Goal: Check status: Check status

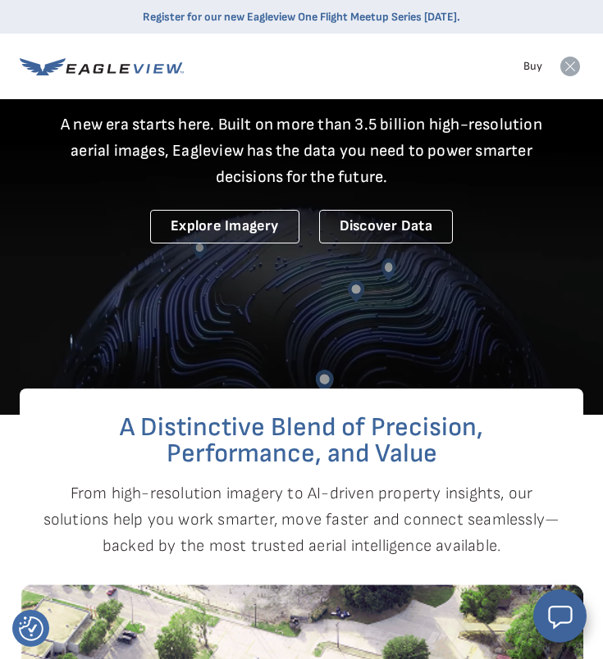
click at [572, 60] on icon at bounding box center [570, 67] width 20 height 20
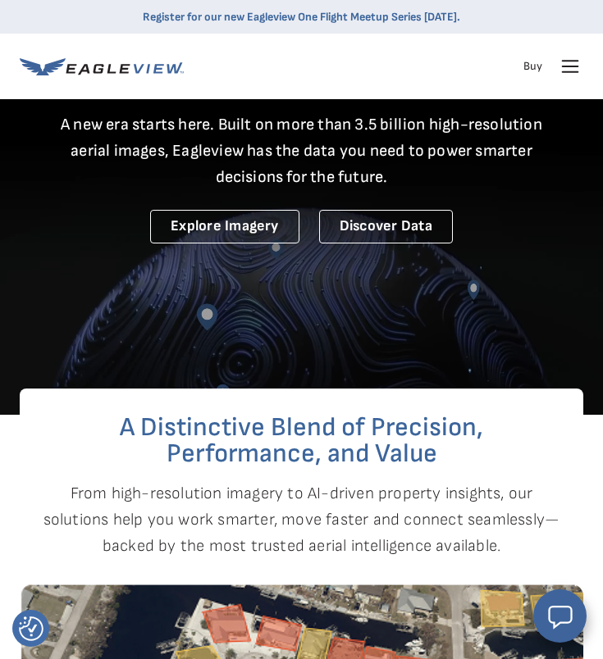
click at [570, 68] on icon at bounding box center [570, 66] width 26 height 26
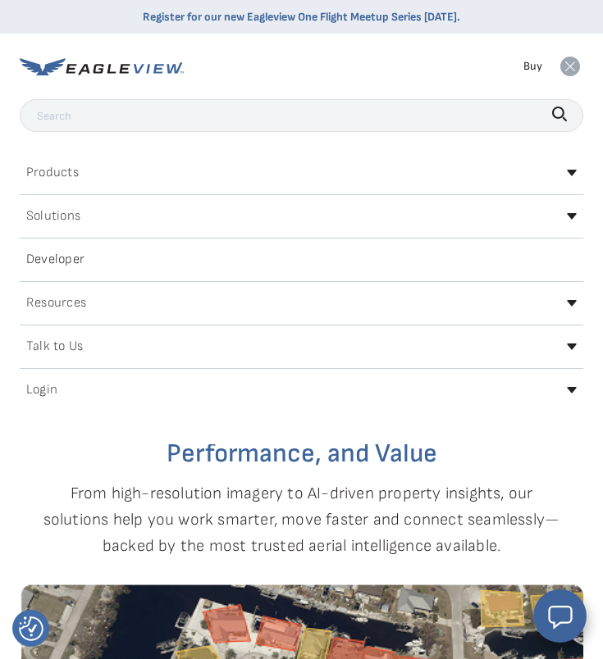
click at [568, 386] on div "Login" at bounding box center [301, 390] width 563 height 26
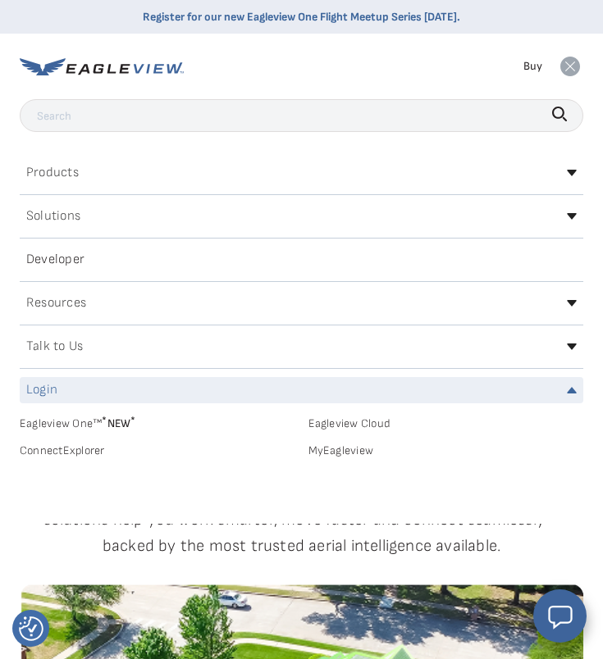
click at [349, 447] on link "MyEagleview" at bounding box center [446, 451] width 276 height 15
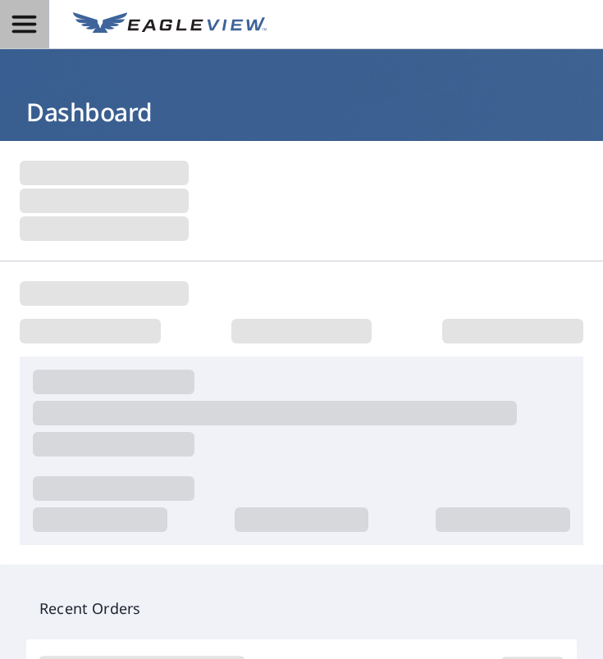
click at [24, 32] on icon "button" at bounding box center [24, 24] width 24 height 17
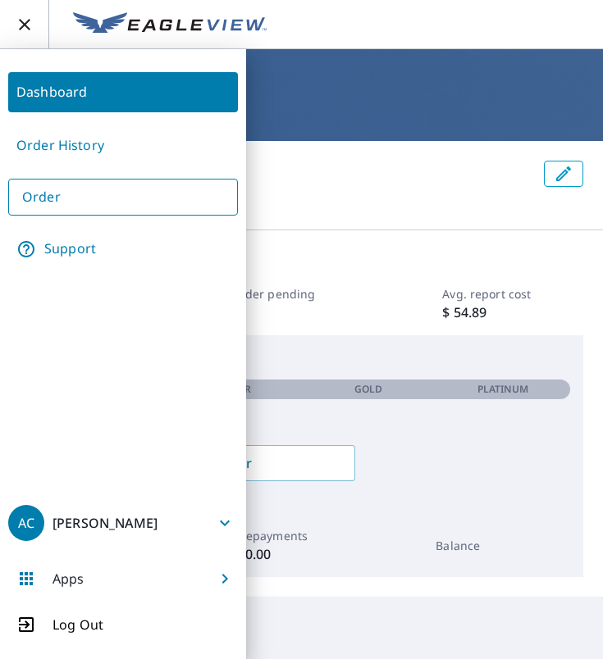
click at [75, 136] on link "Order History" at bounding box center [123, 145] width 230 height 40
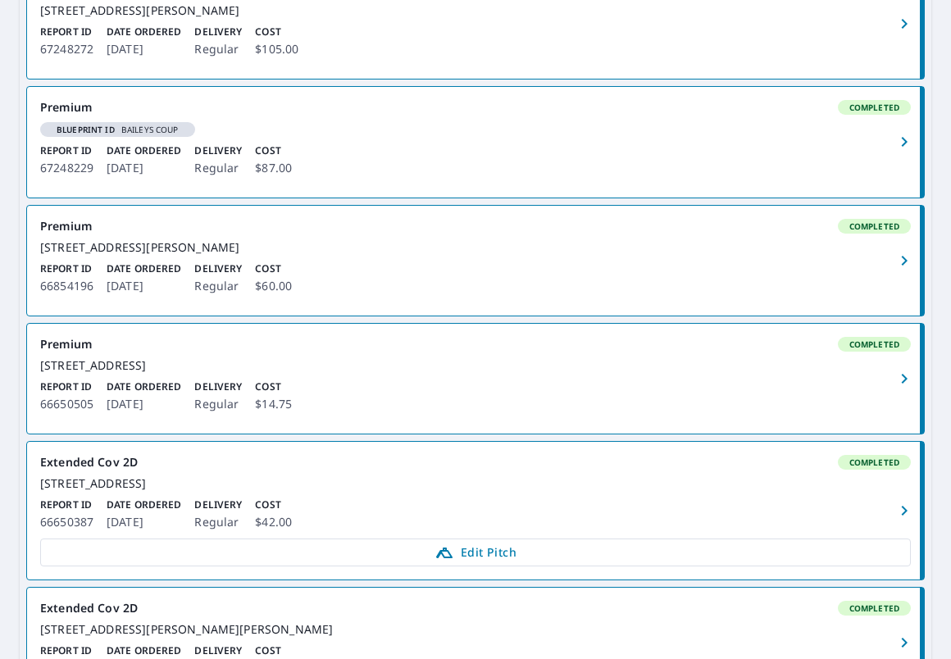
scroll to position [712, 0]
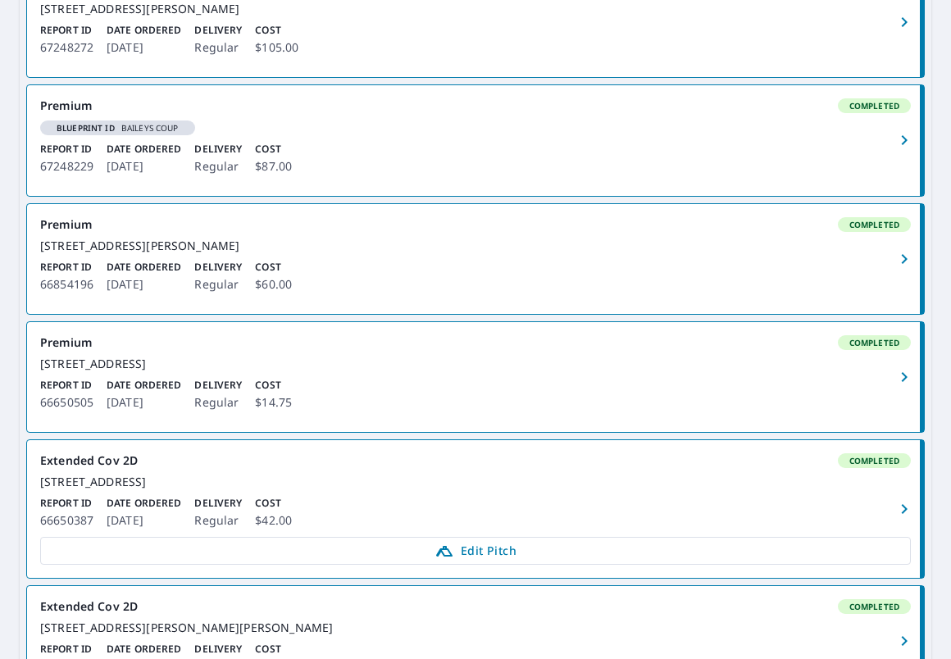
click at [262, 176] on p "$87.00" at bounding box center [273, 167] width 37 height 20
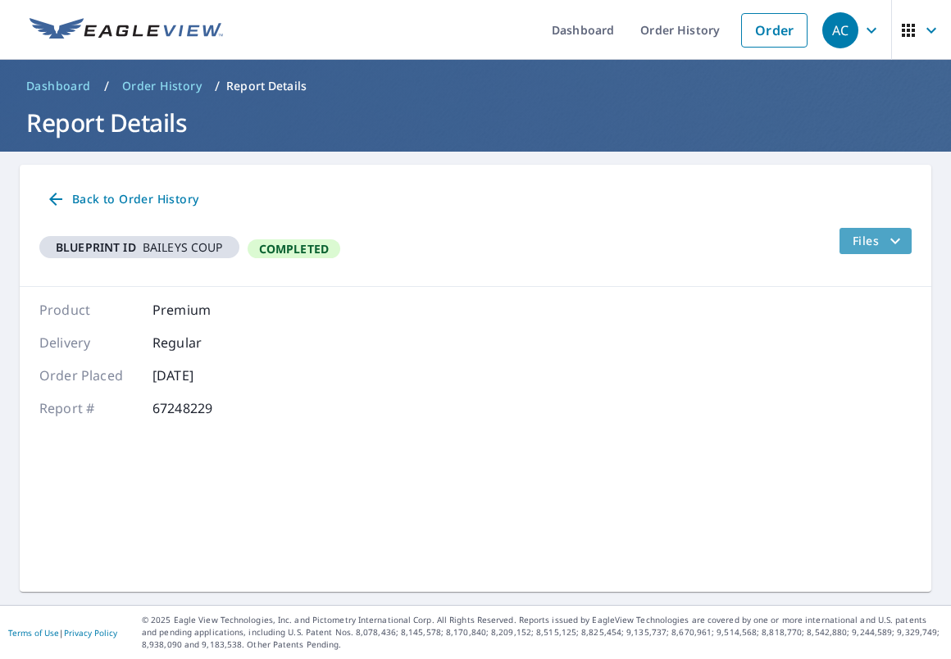
click at [602, 247] on icon "filesDropdownBtn-67248229" at bounding box center [896, 241] width 20 height 20
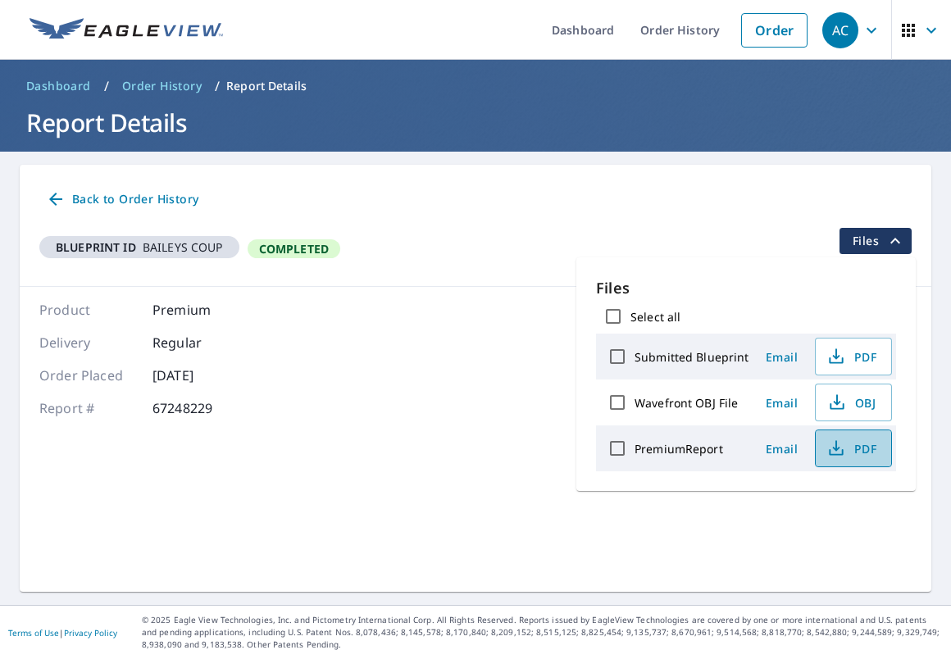
click at [602, 448] on span "PDF" at bounding box center [852, 449] width 52 height 20
